Goal: Task Accomplishment & Management: Use online tool/utility

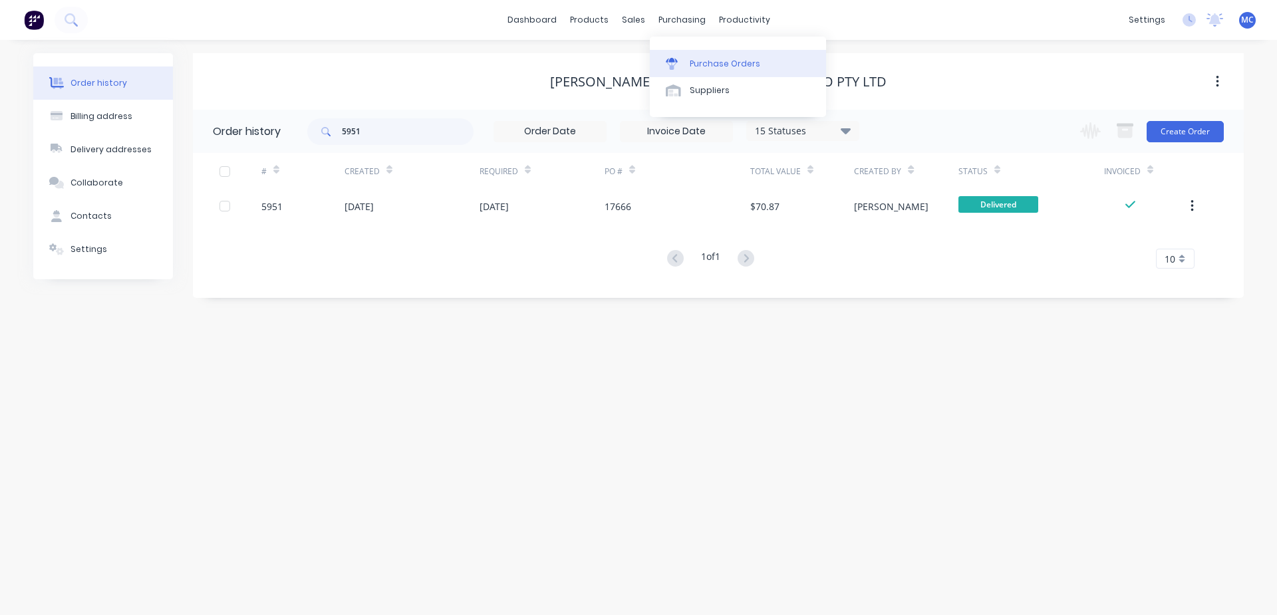
click at [715, 61] on div "Purchase Orders" at bounding box center [725, 64] width 71 height 12
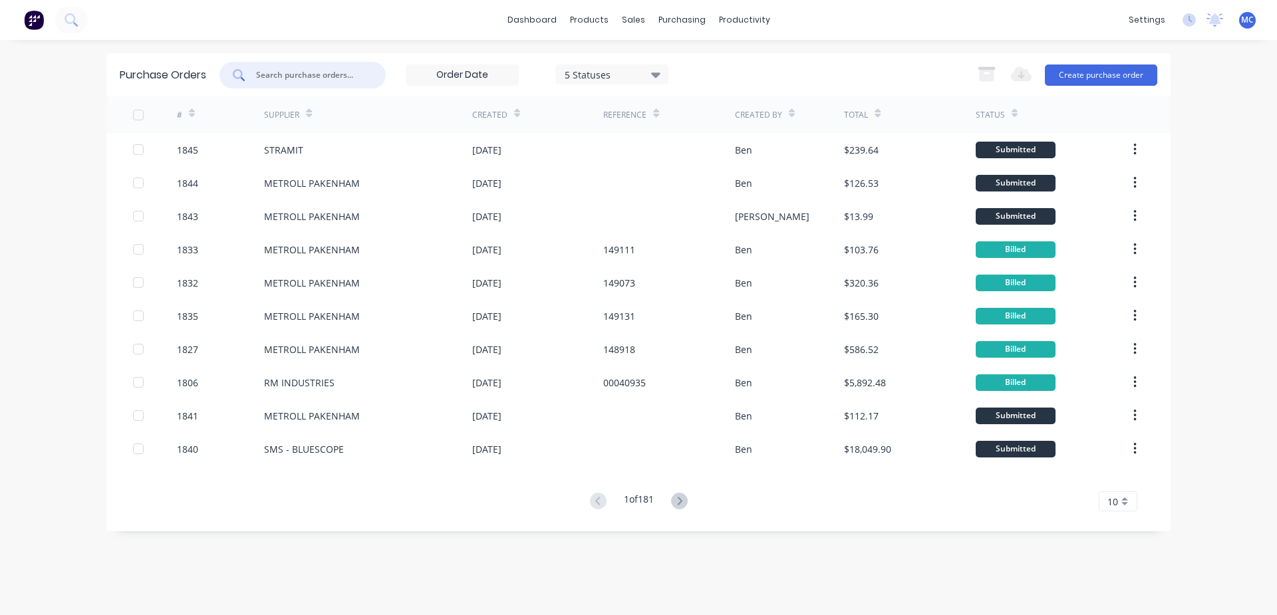
click at [351, 79] on input "text" at bounding box center [310, 75] width 110 height 13
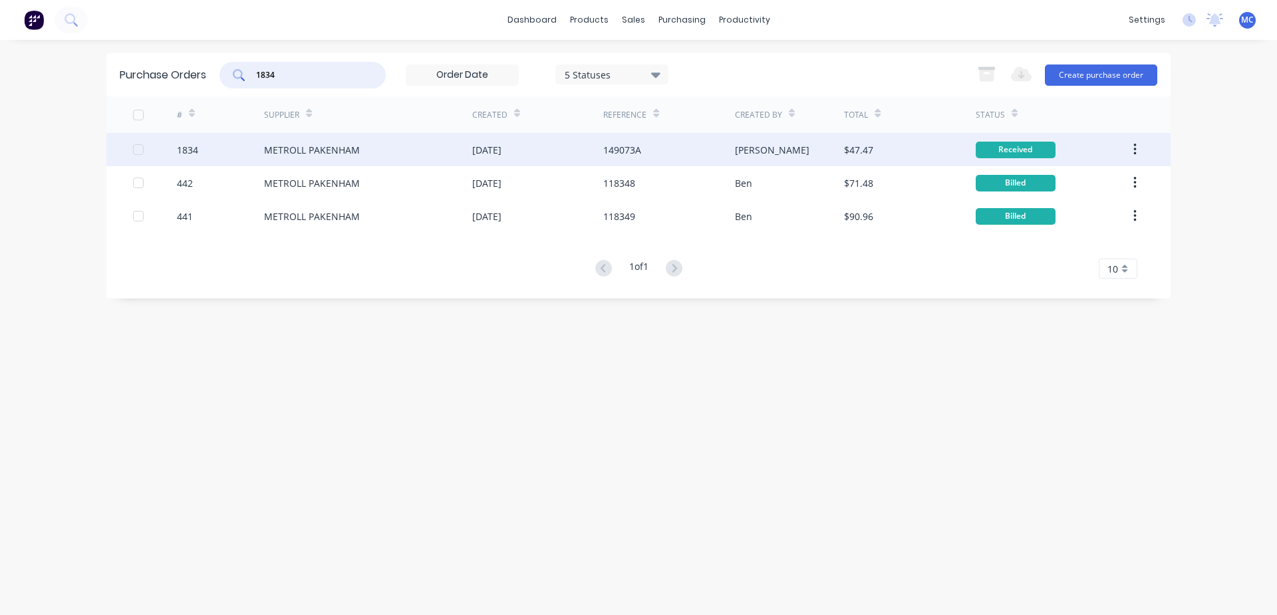
type input "1834"
click at [471, 153] on div "METROLL PAKENHAM" at bounding box center [368, 149] width 208 height 33
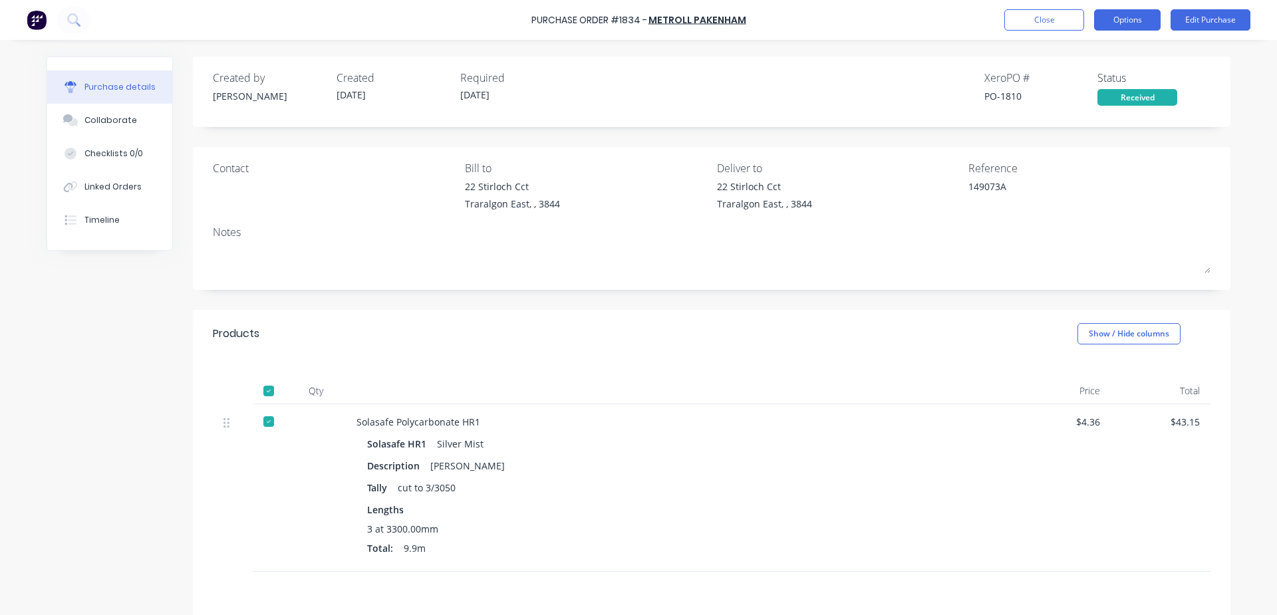
click at [1140, 14] on button "Options" at bounding box center [1127, 19] width 67 height 21
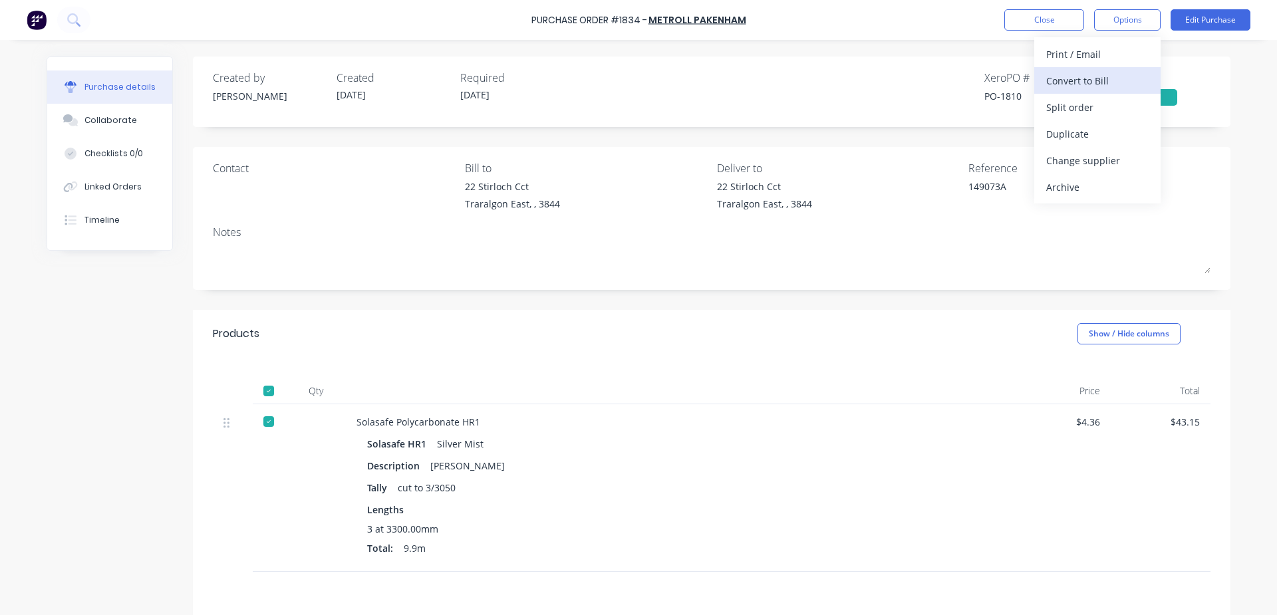
click at [1094, 75] on div "Convert to Bill" at bounding box center [1098, 80] width 102 height 19
type textarea "x"
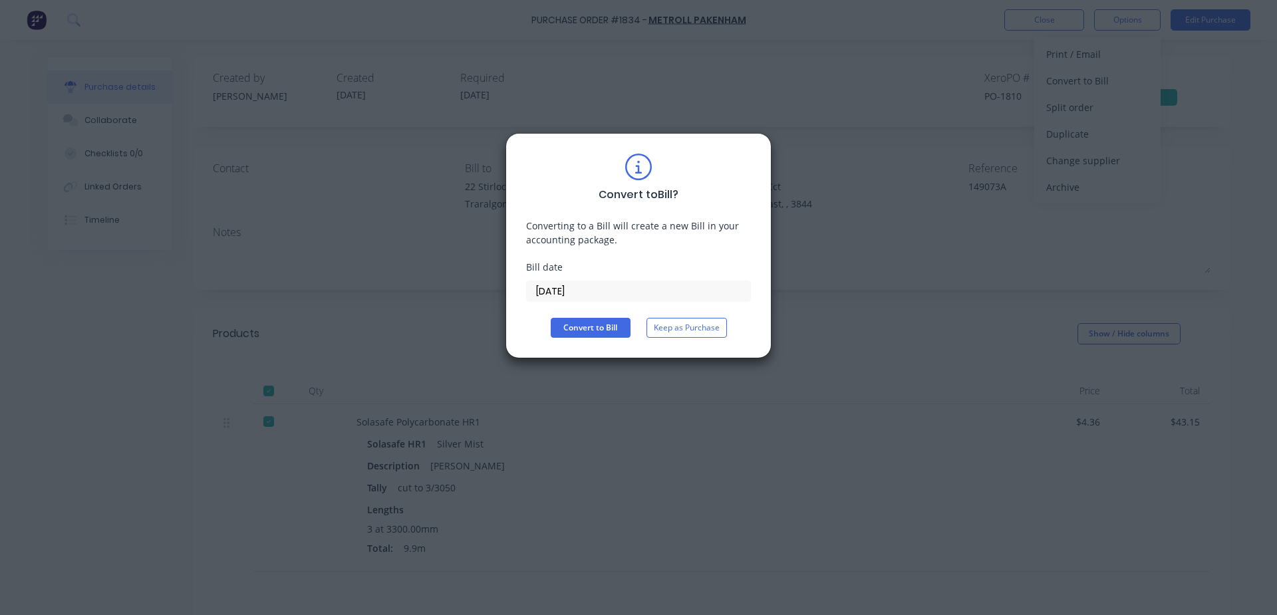
click at [672, 289] on input "[DATE]" at bounding box center [639, 291] width 224 height 20
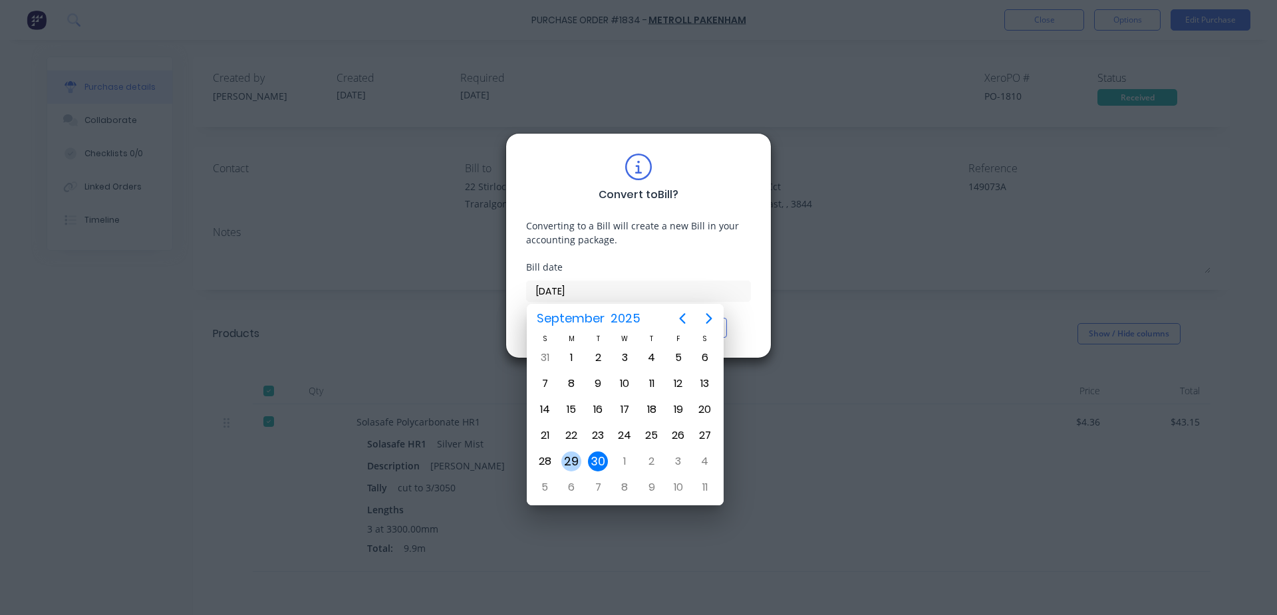
click at [576, 462] on div "29" at bounding box center [572, 462] width 20 height 20
type input "[DATE]"
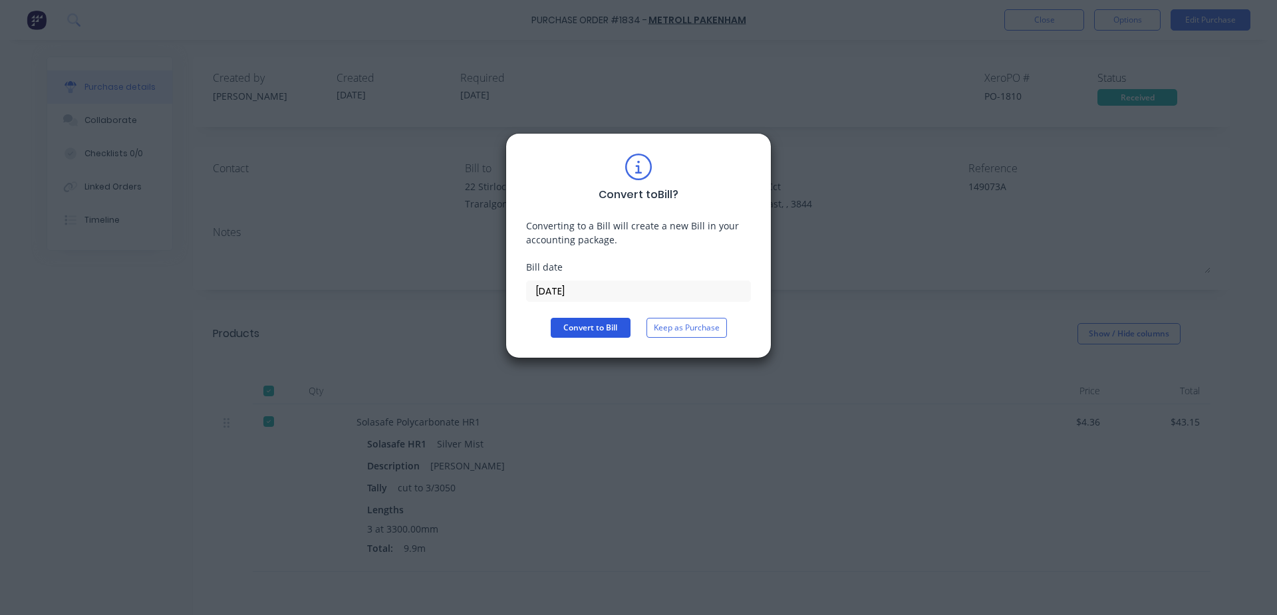
click at [601, 321] on button "Convert to Bill" at bounding box center [591, 328] width 80 height 20
type textarea "x"
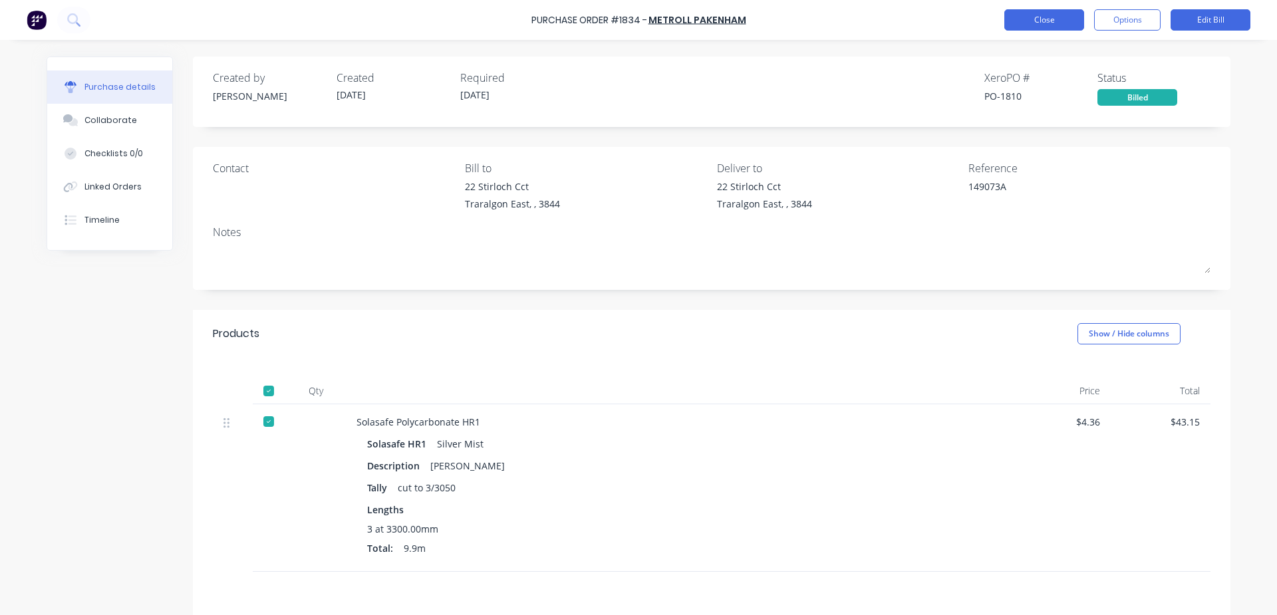
click at [1036, 13] on button "Close" at bounding box center [1045, 19] width 80 height 21
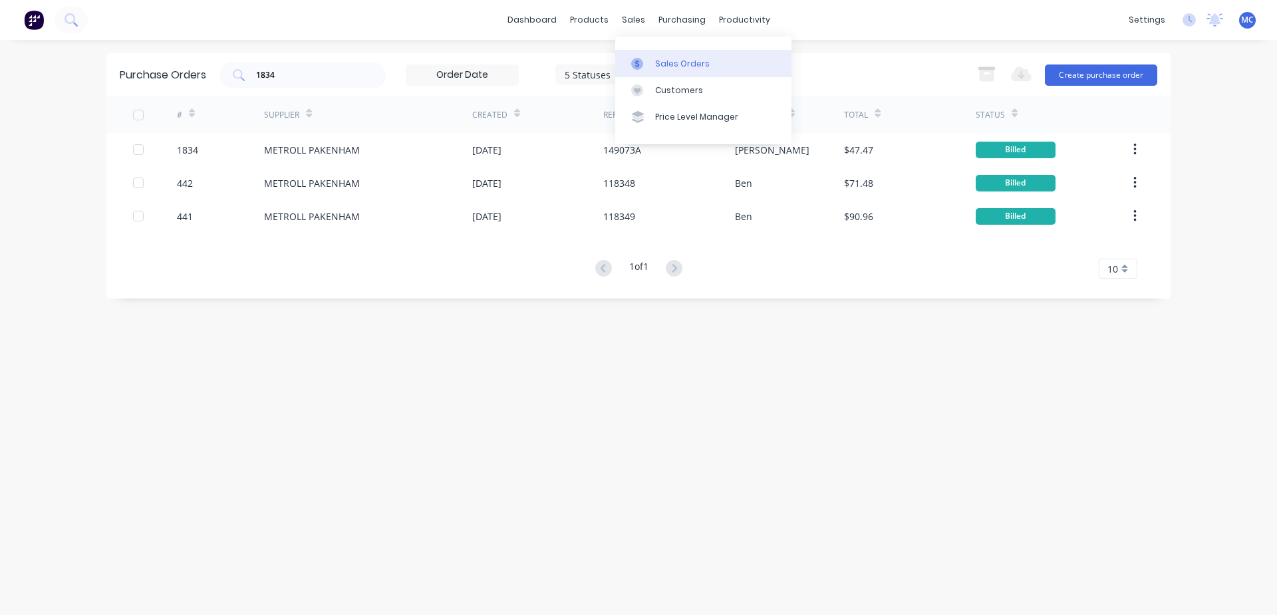
click at [656, 65] on div "Sales Orders" at bounding box center [682, 64] width 55 height 12
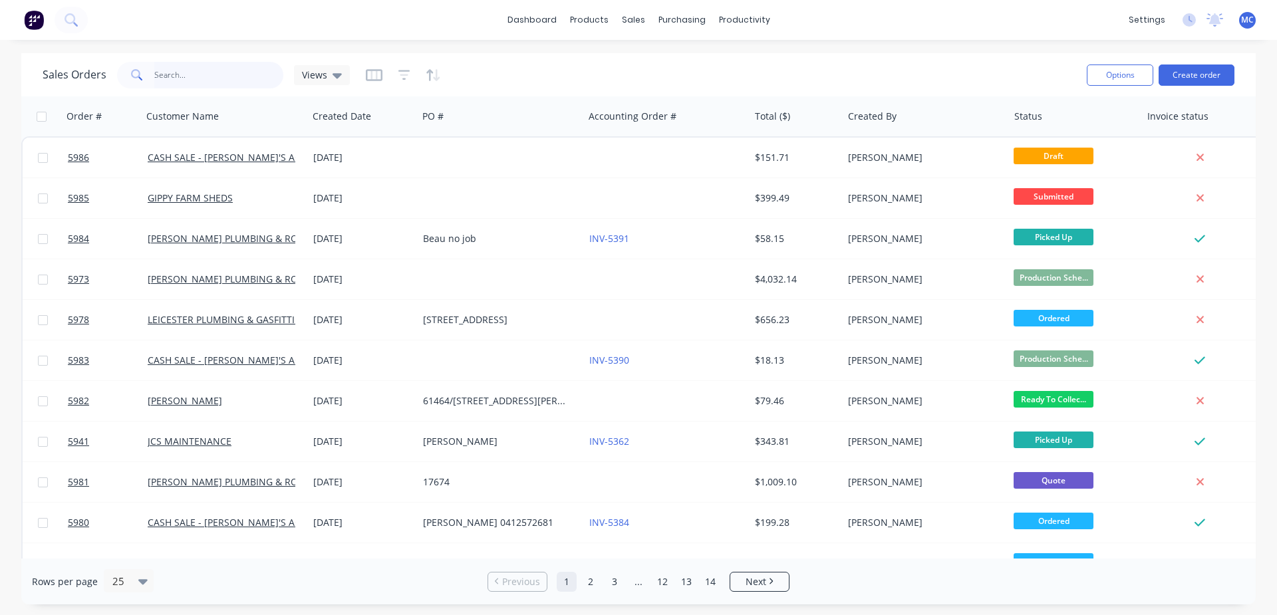
click at [216, 82] on input "text" at bounding box center [219, 75] width 130 height 27
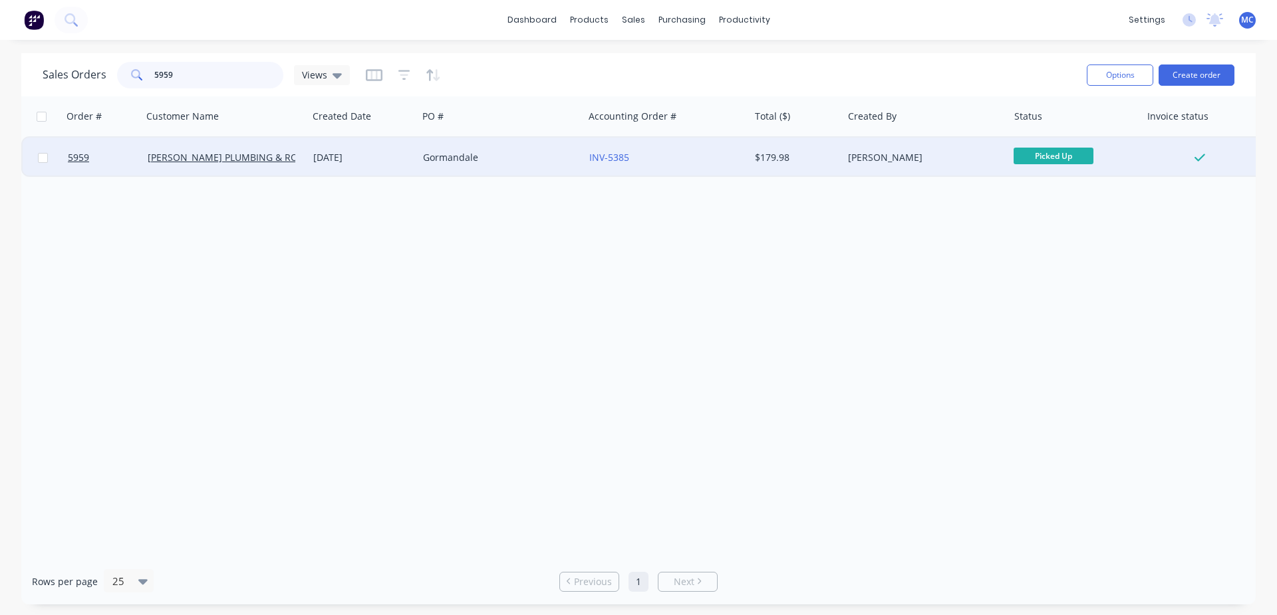
type input "5959"
click at [458, 157] on div "Gormandale" at bounding box center [497, 157] width 148 height 13
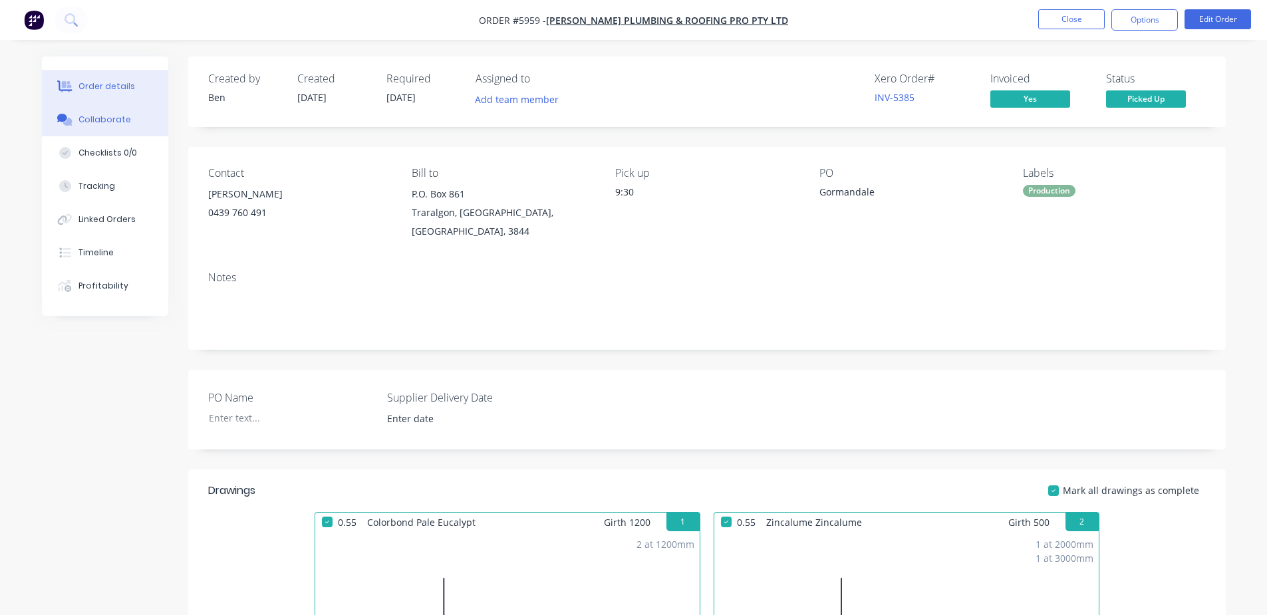
click at [87, 118] on div "Collaborate" at bounding box center [105, 120] width 53 height 12
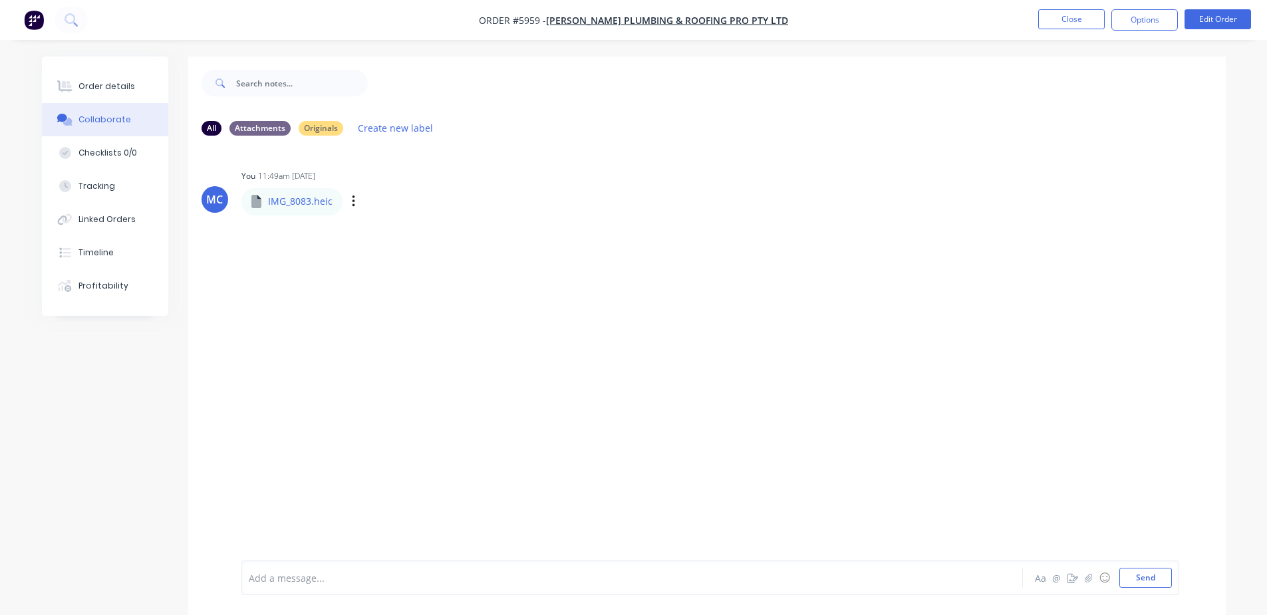
click at [304, 201] on p "IMG_8083.heic" at bounding box center [300, 201] width 65 height 13
click at [314, 198] on div "IMG_8083.heic" at bounding box center [367, 192] width 250 height 12
click at [355, 200] on button "button" at bounding box center [353, 201] width 5 height 19
click at [416, 240] on button "Download" at bounding box center [441, 237] width 150 height 30
click at [514, 192] on div "You 11:49am [DATE] IMG_8083.heic IMG_8083.heic Labels Download Delete" at bounding box center [450, 190] width 416 height 48
